Goal: Task Accomplishment & Management: Complete application form

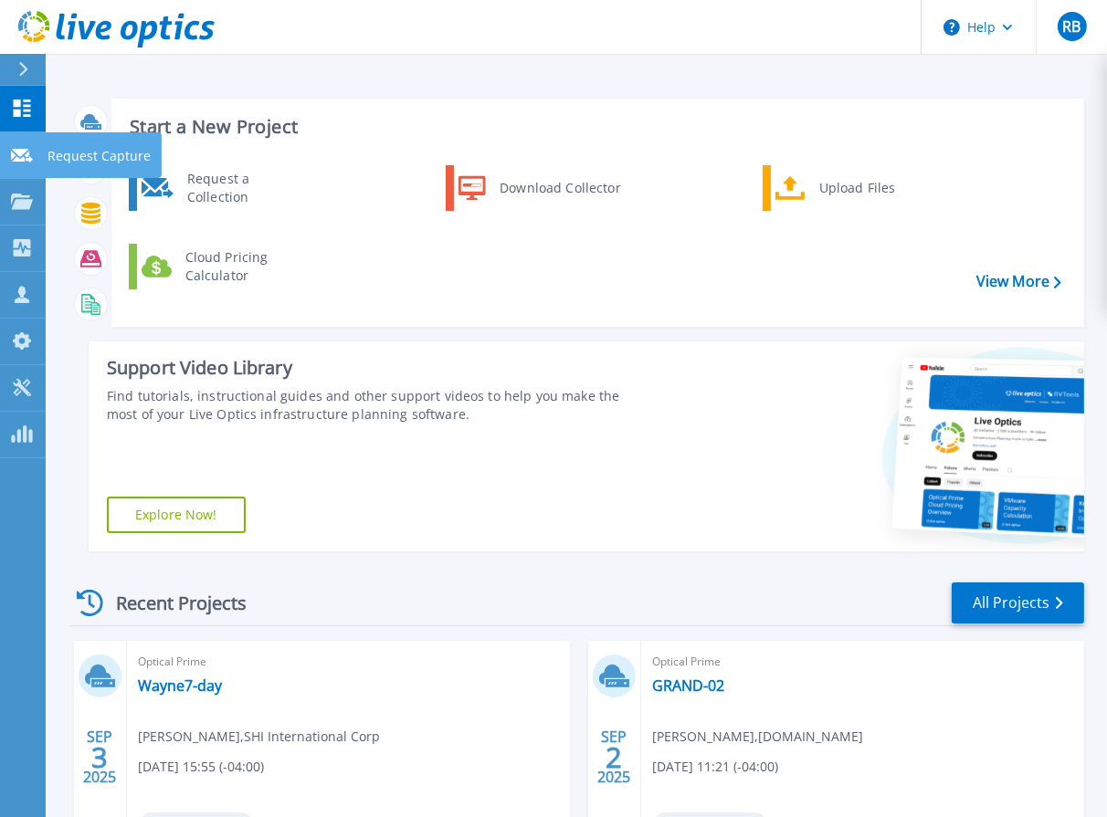
click at [16, 157] on icon at bounding box center [22, 156] width 22 height 14
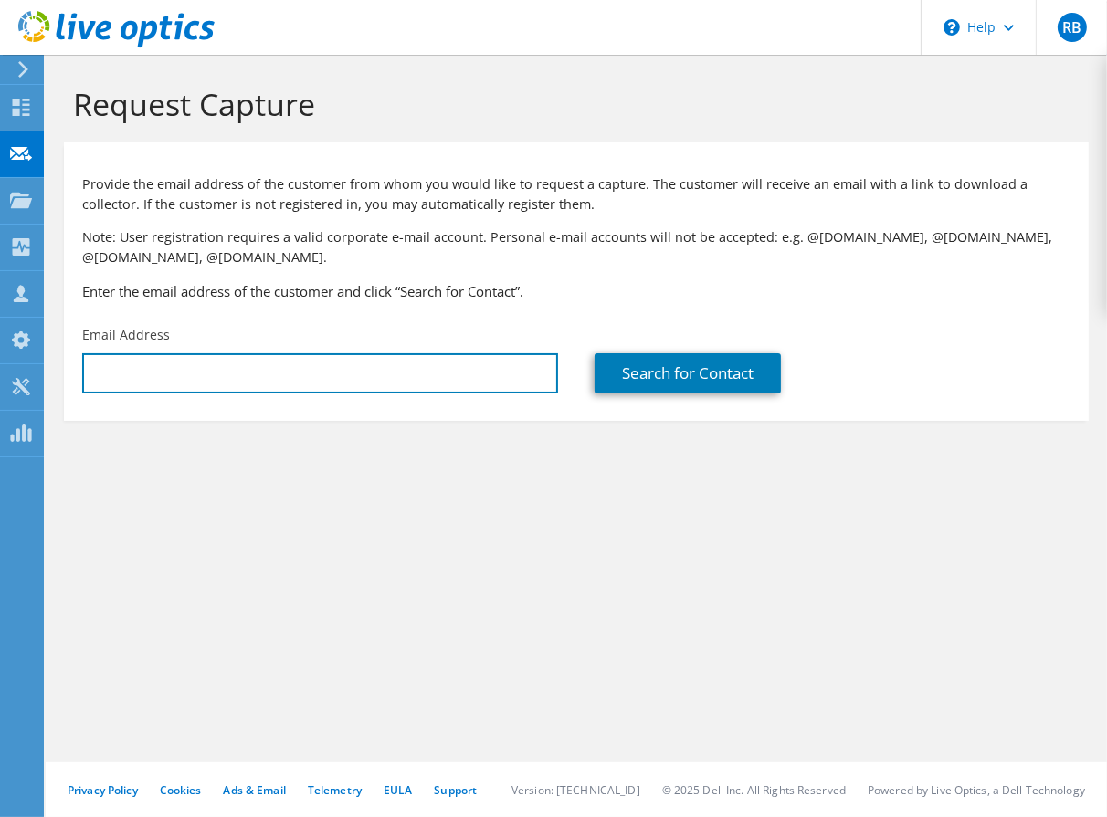
type input "[PERSON_NAME][EMAIL_ADDRESS][DOMAIN_NAME]"
drag, startPoint x: 291, startPoint y: 375, endPoint x: 60, endPoint y: 353, distance: 232.2
click at [60, 353] on section "Request Capture Provide the email address of the customer from whom you would l…" at bounding box center [576, 284] width 1061 height 458
click at [147, 375] on input "text" at bounding box center [320, 373] width 476 height 40
type input "[PERSON_NAME][EMAIL_ADDRESS][PERSON_NAME][DOMAIN_NAME]"
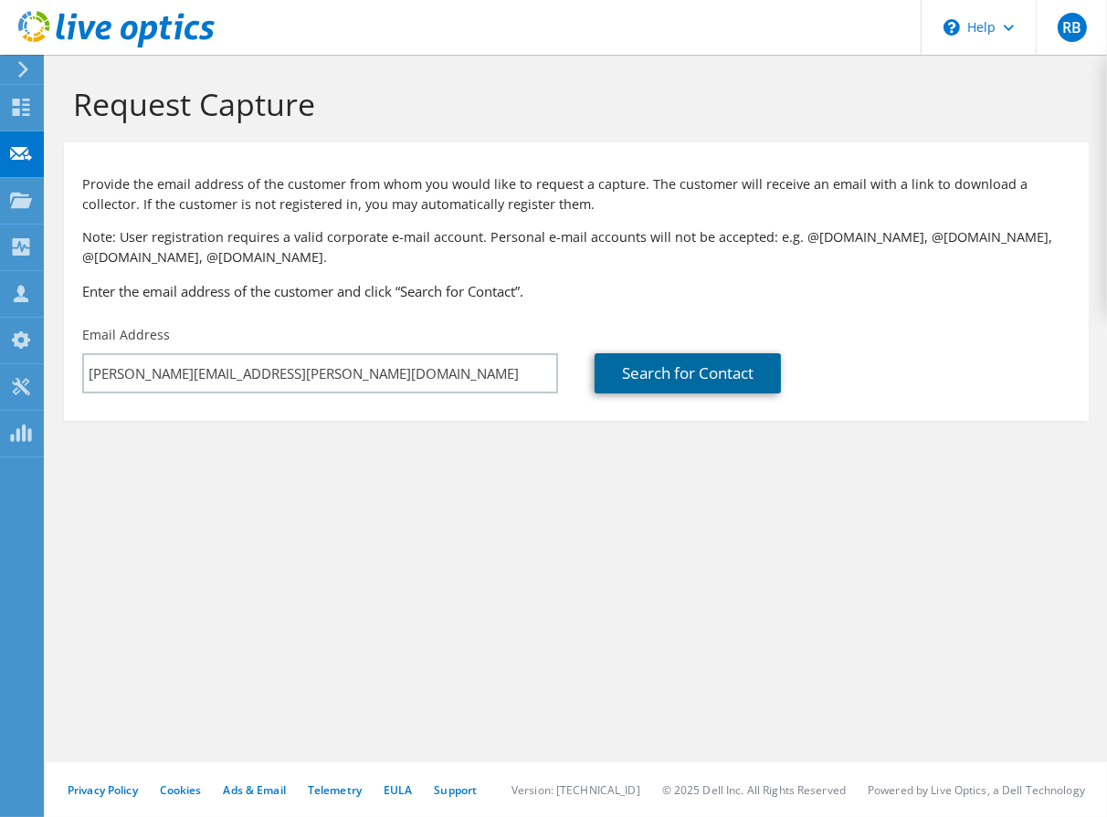
click at [653, 378] on link "Search for Contact" at bounding box center [688, 373] width 186 height 40
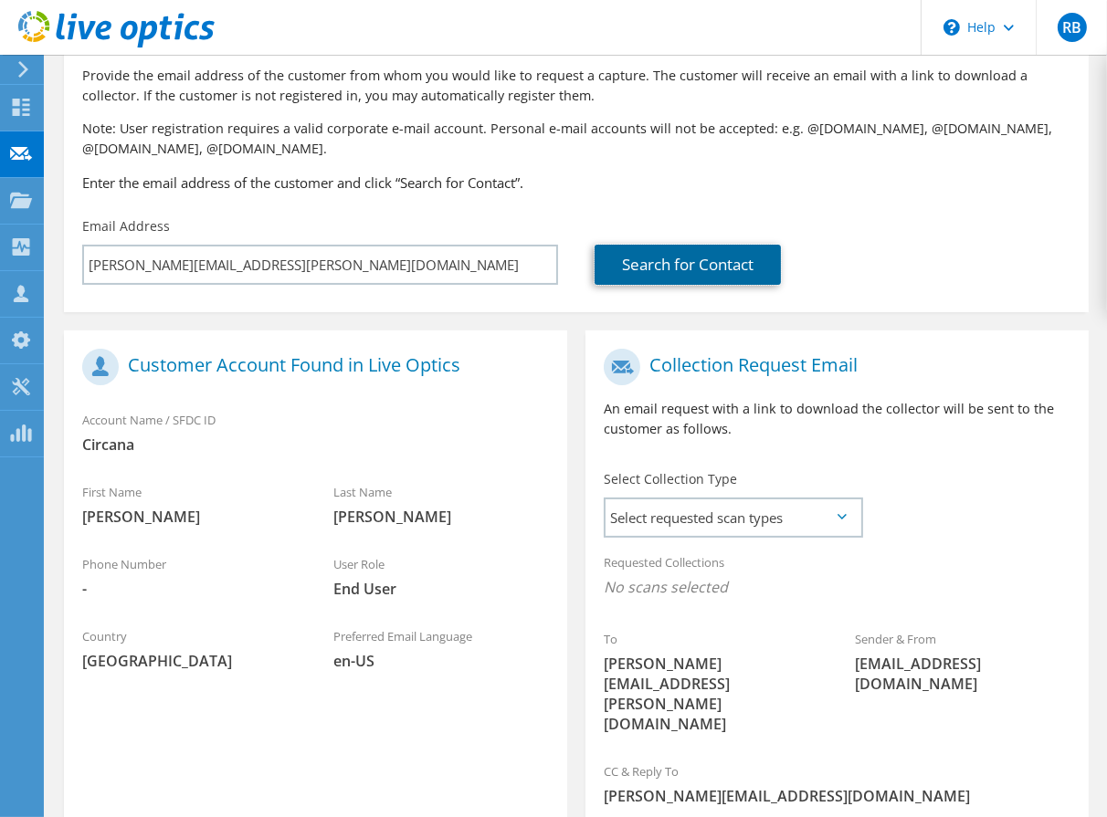
scroll to position [219, 0]
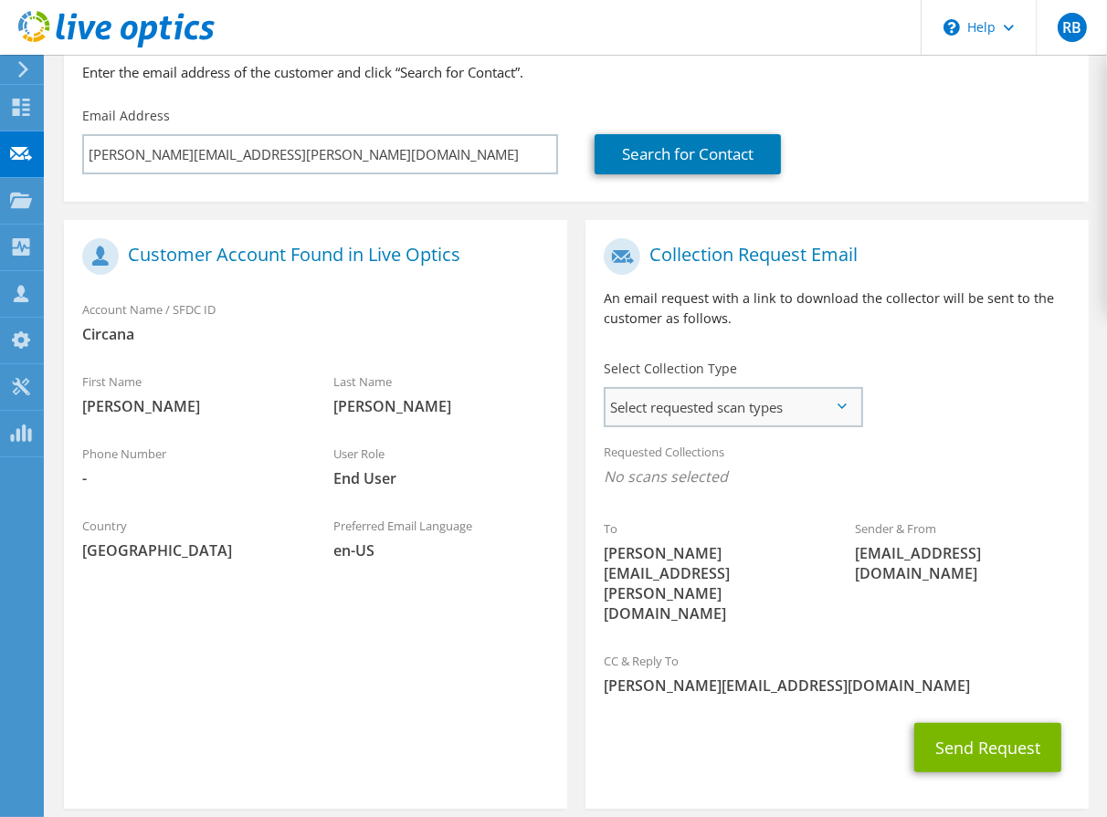
click at [846, 410] on span "Select requested scan types" at bounding box center [733, 407] width 255 height 37
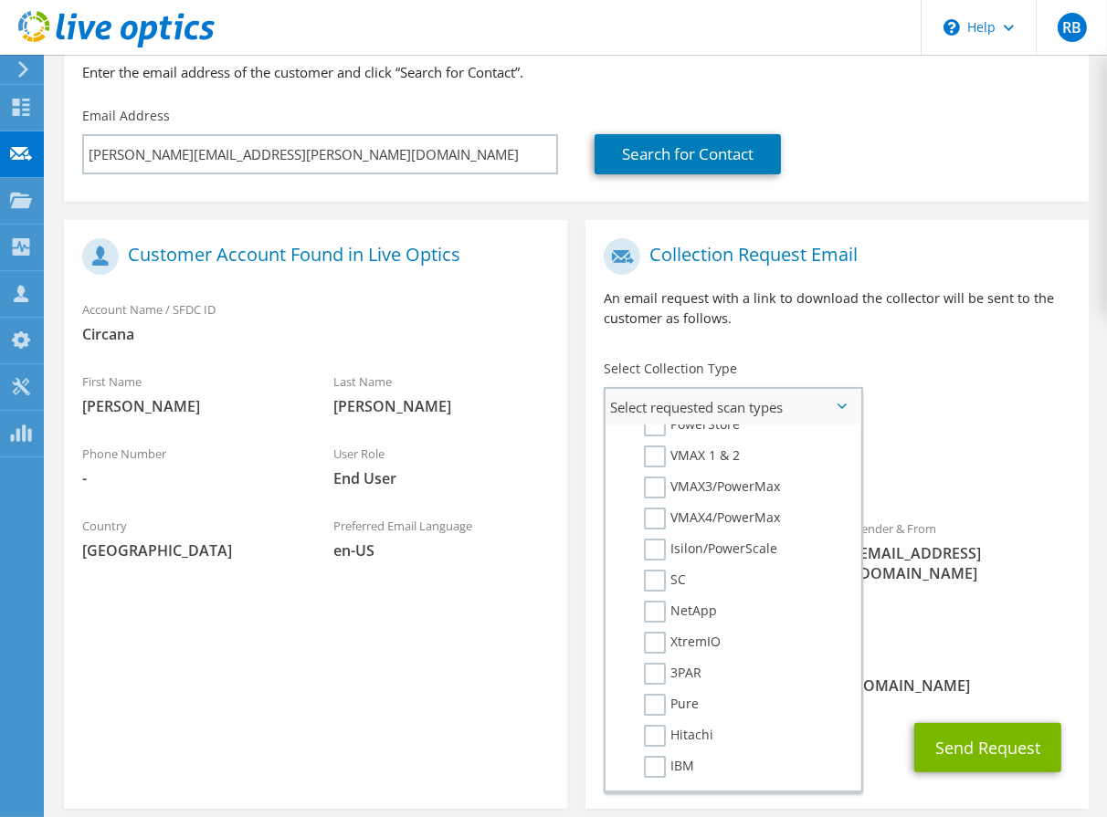
scroll to position [0, 0]
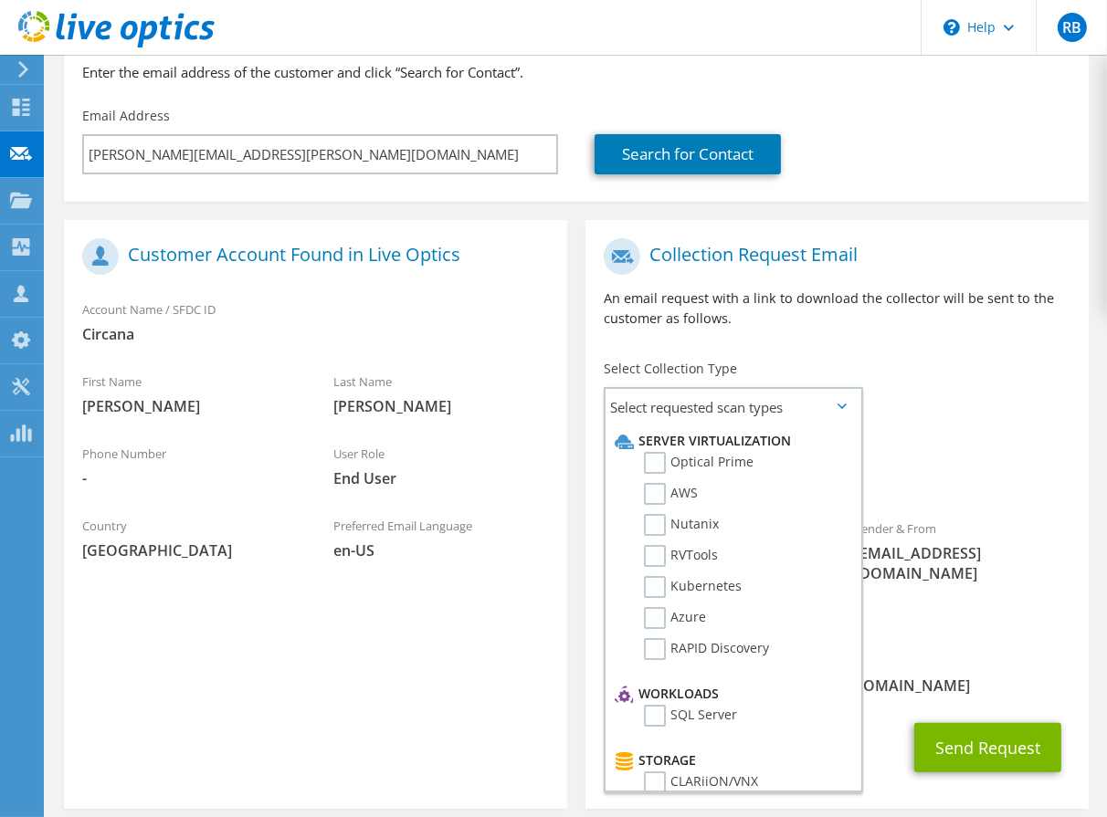
click at [491, 490] on div "User Role End User" at bounding box center [440, 466] width 251 height 63
